Goal: Task Accomplishment & Management: Manage account settings

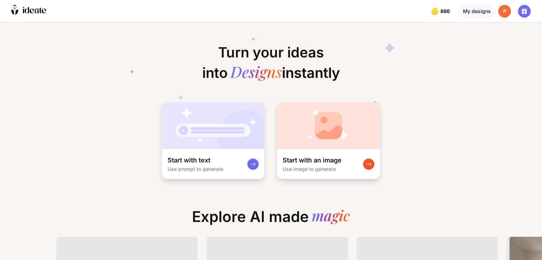
click at [506, 11] on div "P" at bounding box center [504, 11] width 13 height 13
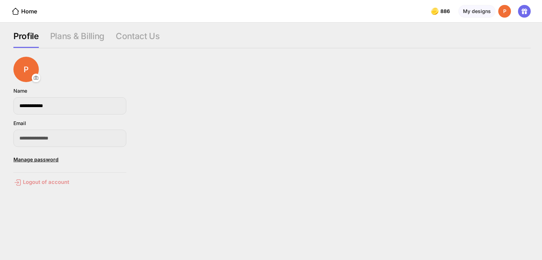
click at [46, 179] on div "Logout of account" at bounding box center [69, 182] width 113 height 8
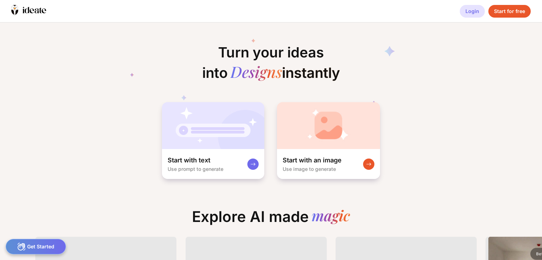
click at [475, 13] on div "Login" at bounding box center [472, 11] width 25 height 13
